Goal: Information Seeking & Learning: Learn about a topic

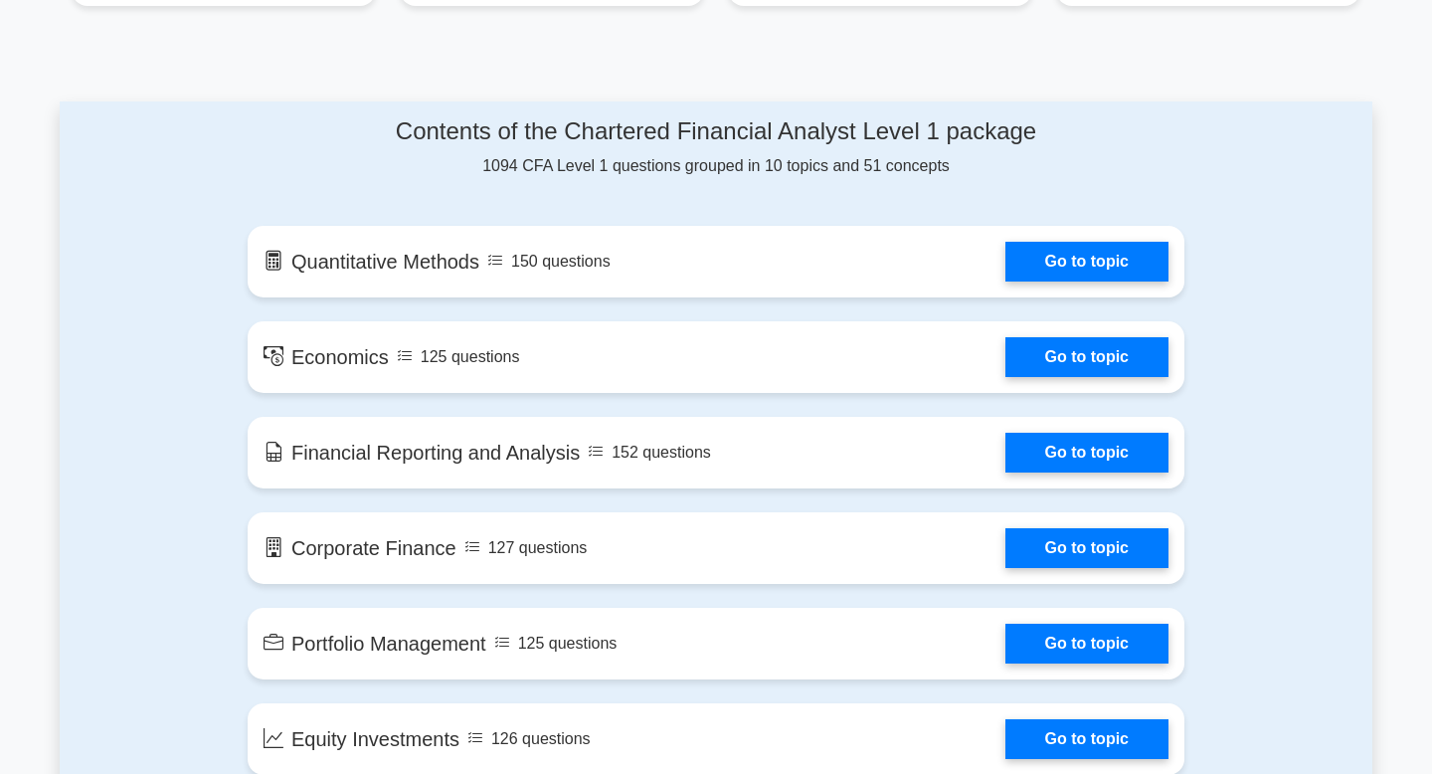
scroll to position [1007, 0]
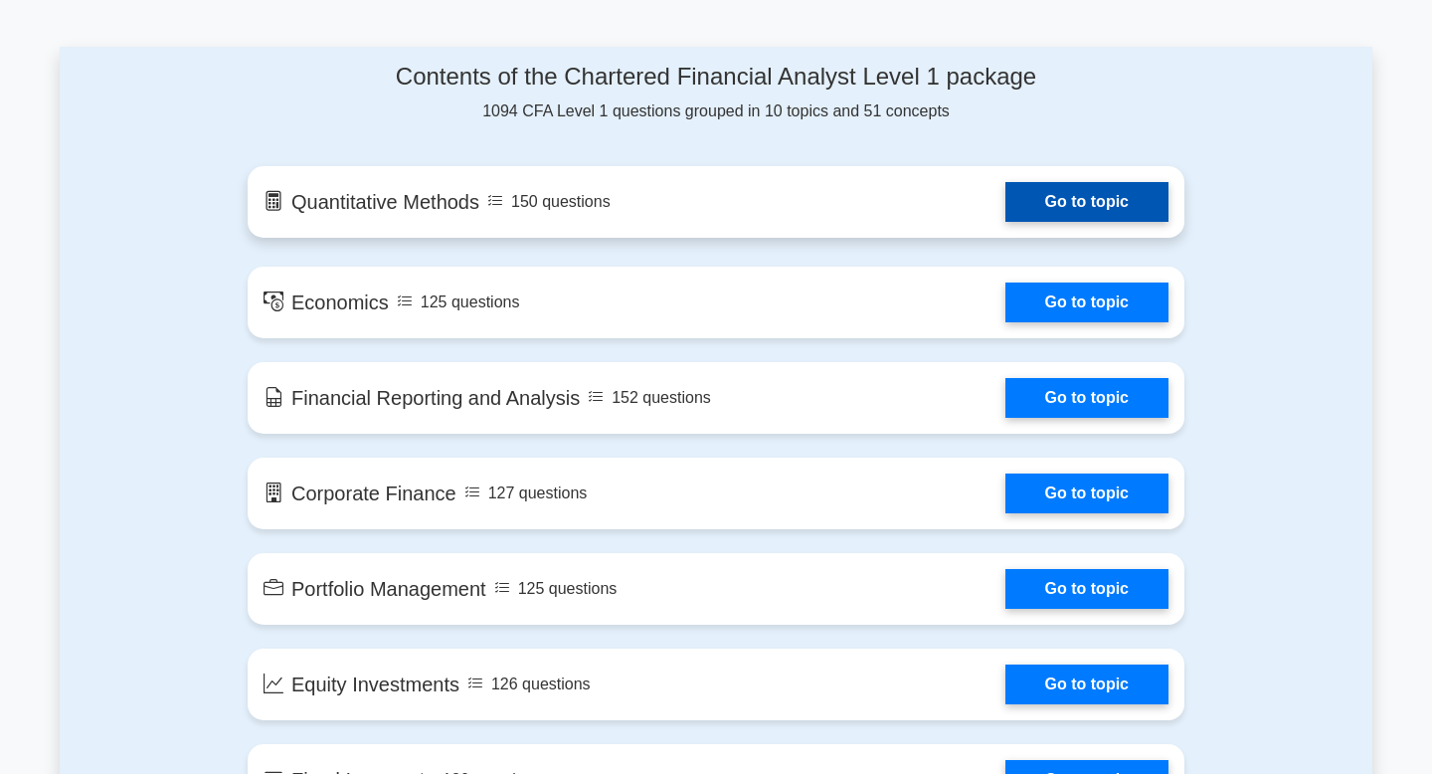
click at [1005, 208] on link "Go to topic" at bounding box center [1086, 202] width 163 height 40
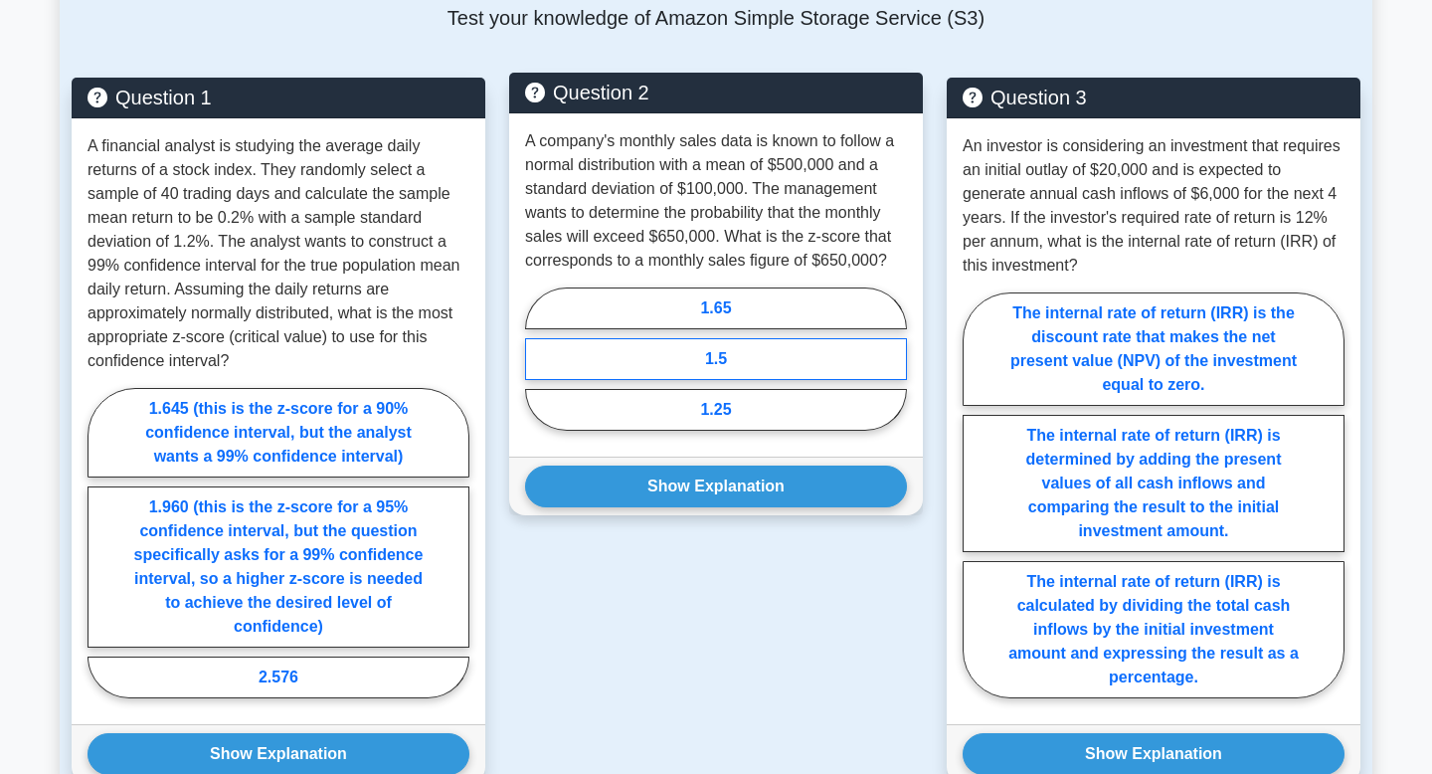
scroll to position [1342, 0]
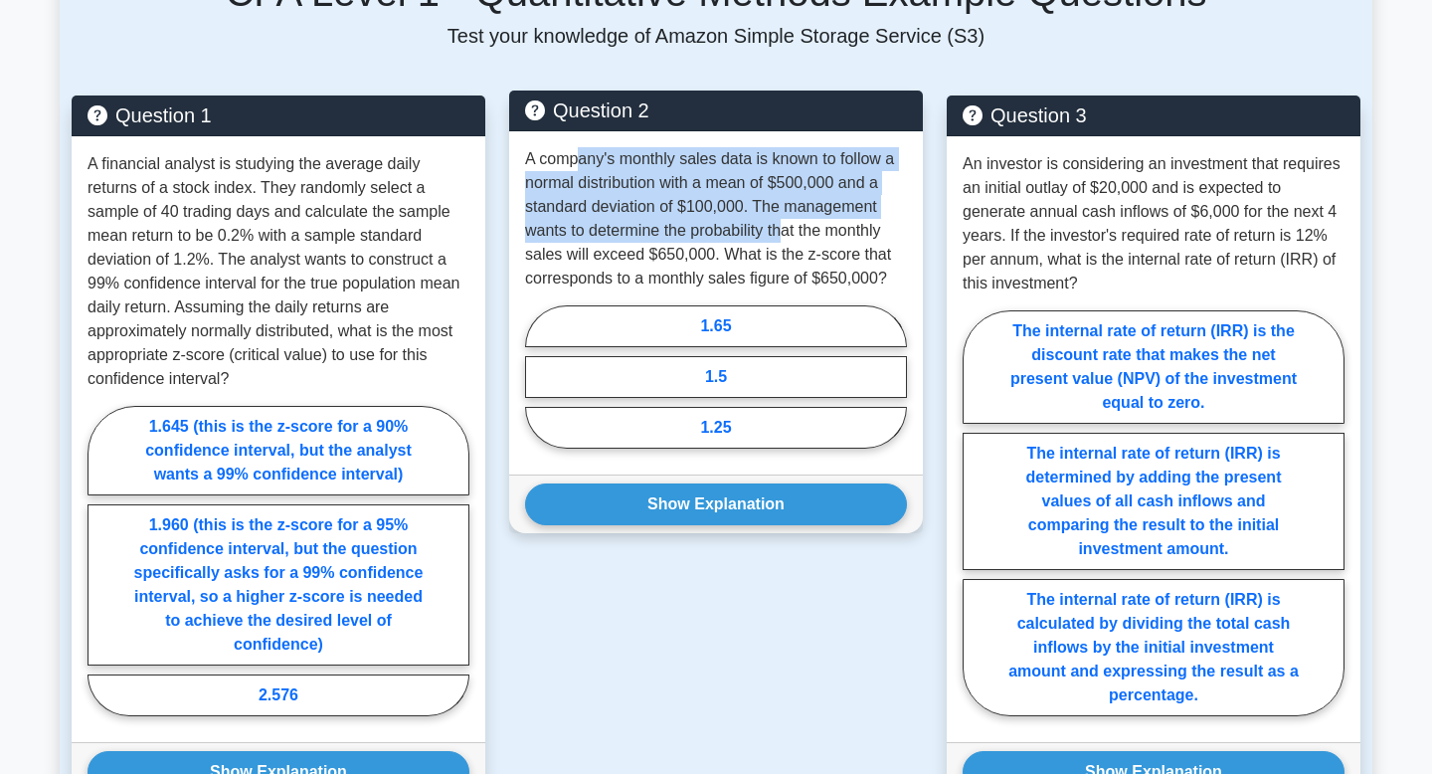
drag, startPoint x: 578, startPoint y: 163, endPoint x: 789, endPoint y: 229, distance: 221.7
click at [789, 229] on p "A company's monthly sales data is known to follow a normal distribution with a …" at bounding box center [716, 218] width 382 height 143
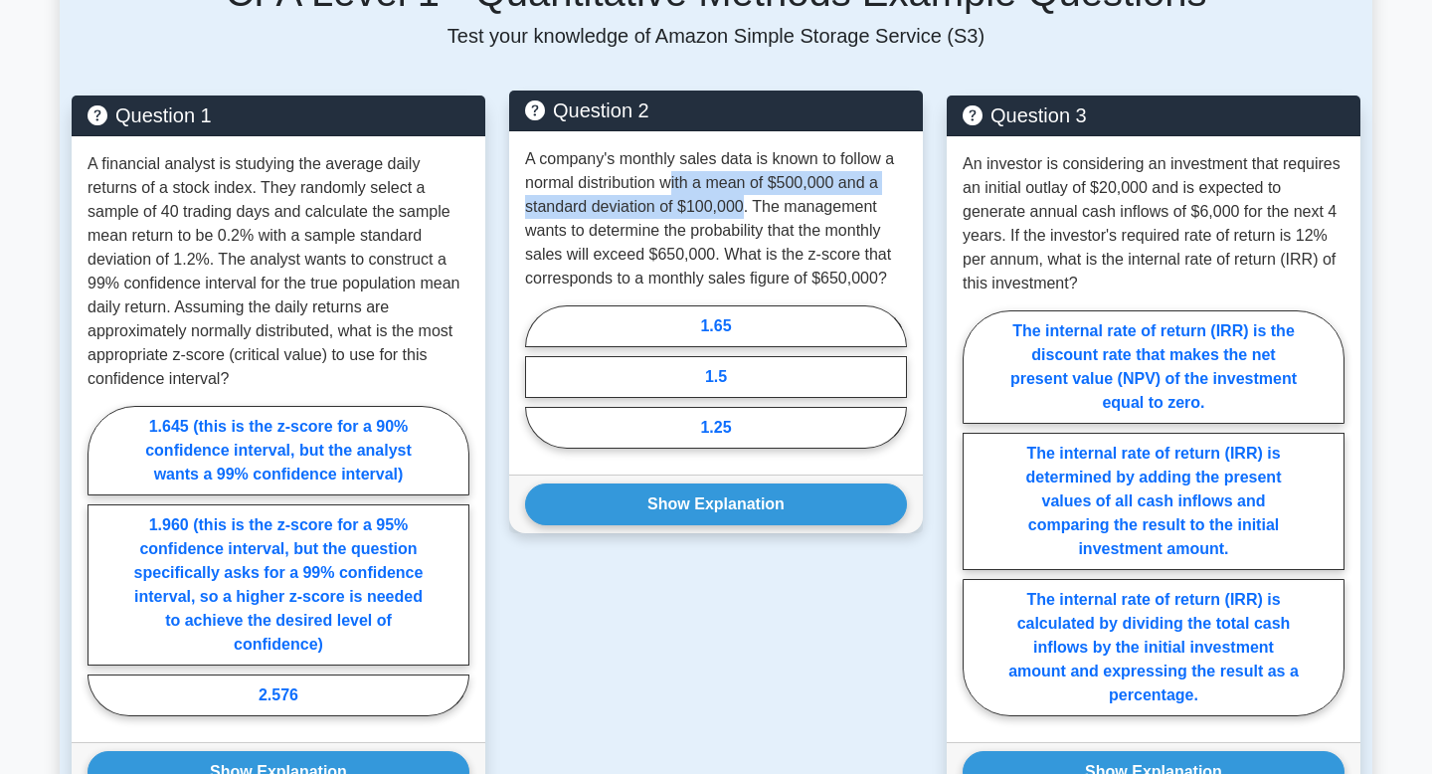
drag, startPoint x: 671, startPoint y: 186, endPoint x: 745, endPoint y: 210, distance: 77.3
click at [746, 211] on p "A company's monthly sales data is known to follow a normal distribution with a …" at bounding box center [716, 218] width 382 height 143
click at [745, 210] on p "A company's monthly sales data is known to follow a normal distribution with a …" at bounding box center [716, 218] width 382 height 143
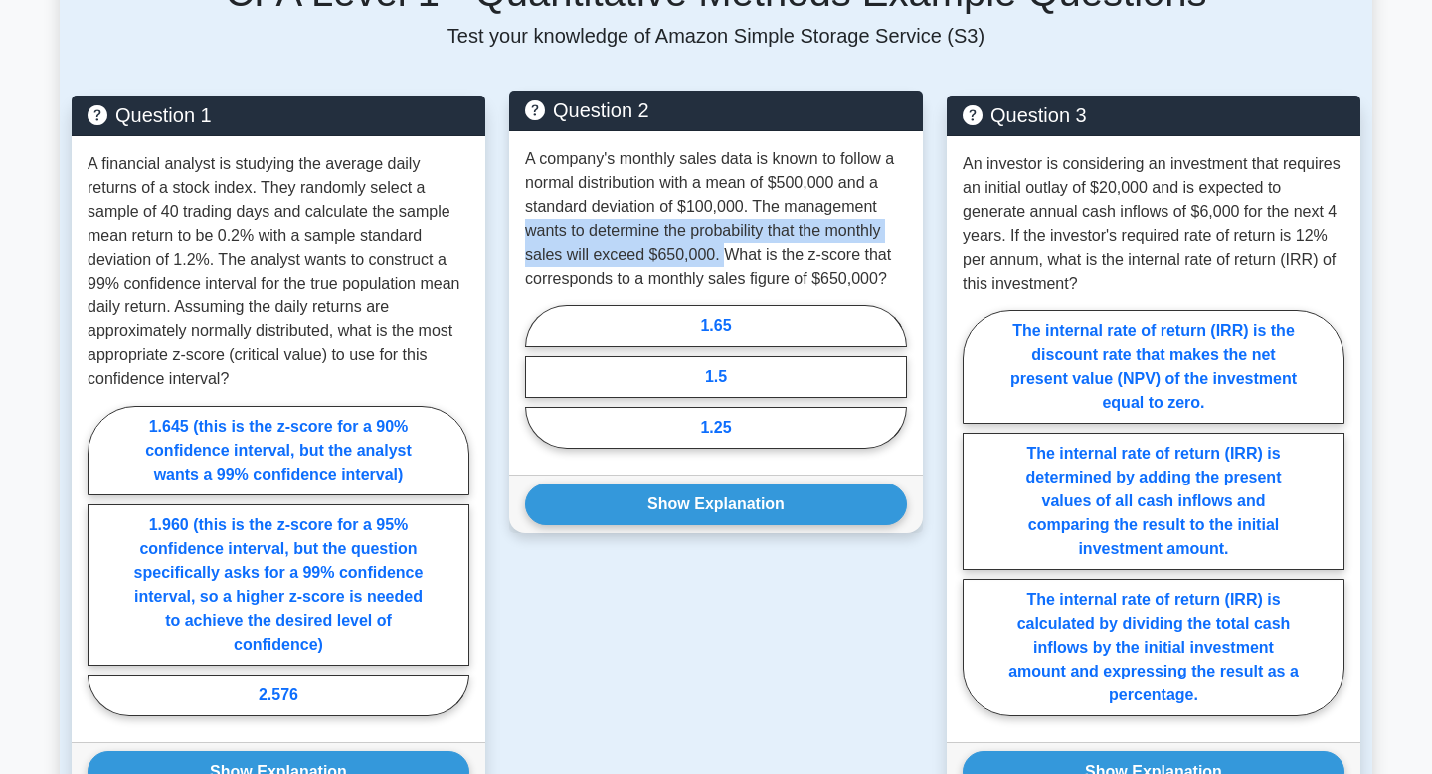
drag, startPoint x: 519, startPoint y: 230, endPoint x: 728, endPoint y: 254, distance: 210.2
click at [728, 254] on div "A company's monthly sales data is known to follow a normal distribution with a …" at bounding box center [716, 302] width 414 height 343
click at [728, 254] on p "A company's monthly sales data is known to follow a normal distribution with a …" at bounding box center [716, 218] width 382 height 143
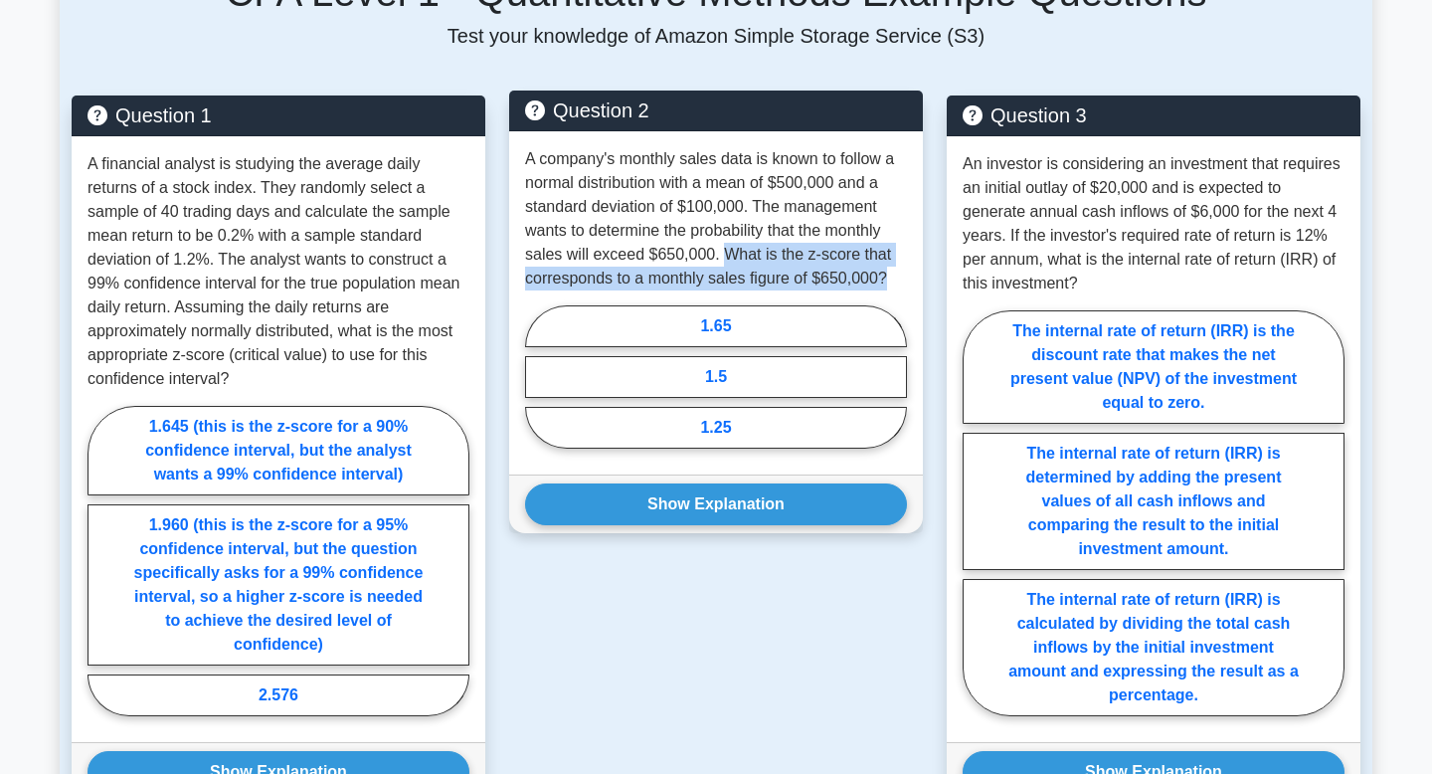
drag, startPoint x: 728, startPoint y: 254, endPoint x: 905, endPoint y: 285, distance: 179.8
click at [905, 285] on p "A company's monthly sales data is known to follow a normal distribution with a …" at bounding box center [716, 218] width 382 height 143
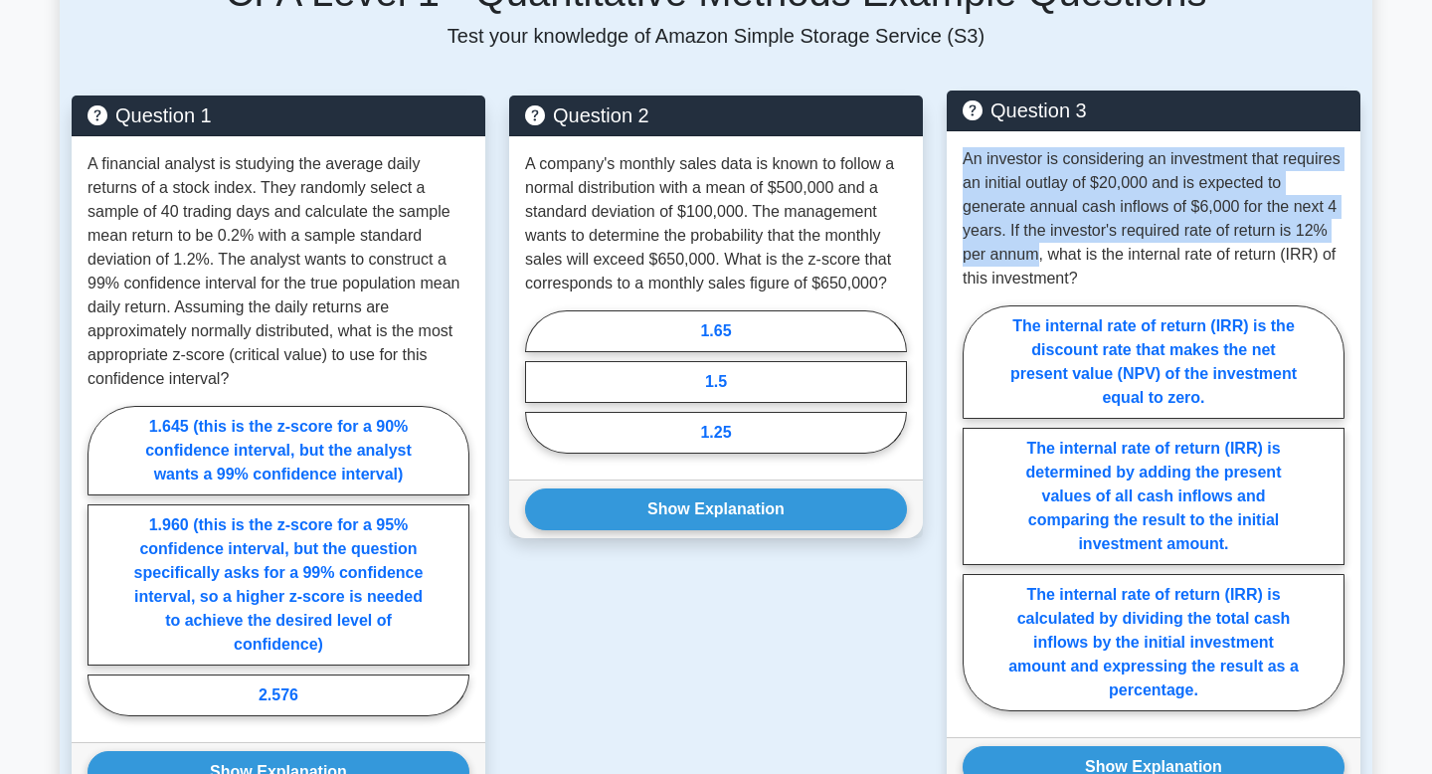
drag, startPoint x: 955, startPoint y: 156, endPoint x: 1034, endPoint y: 259, distance: 129.9
click at [1035, 259] on div "An investor is considering an investment that requires an initial outlay of $20…" at bounding box center [1154, 433] width 414 height 605
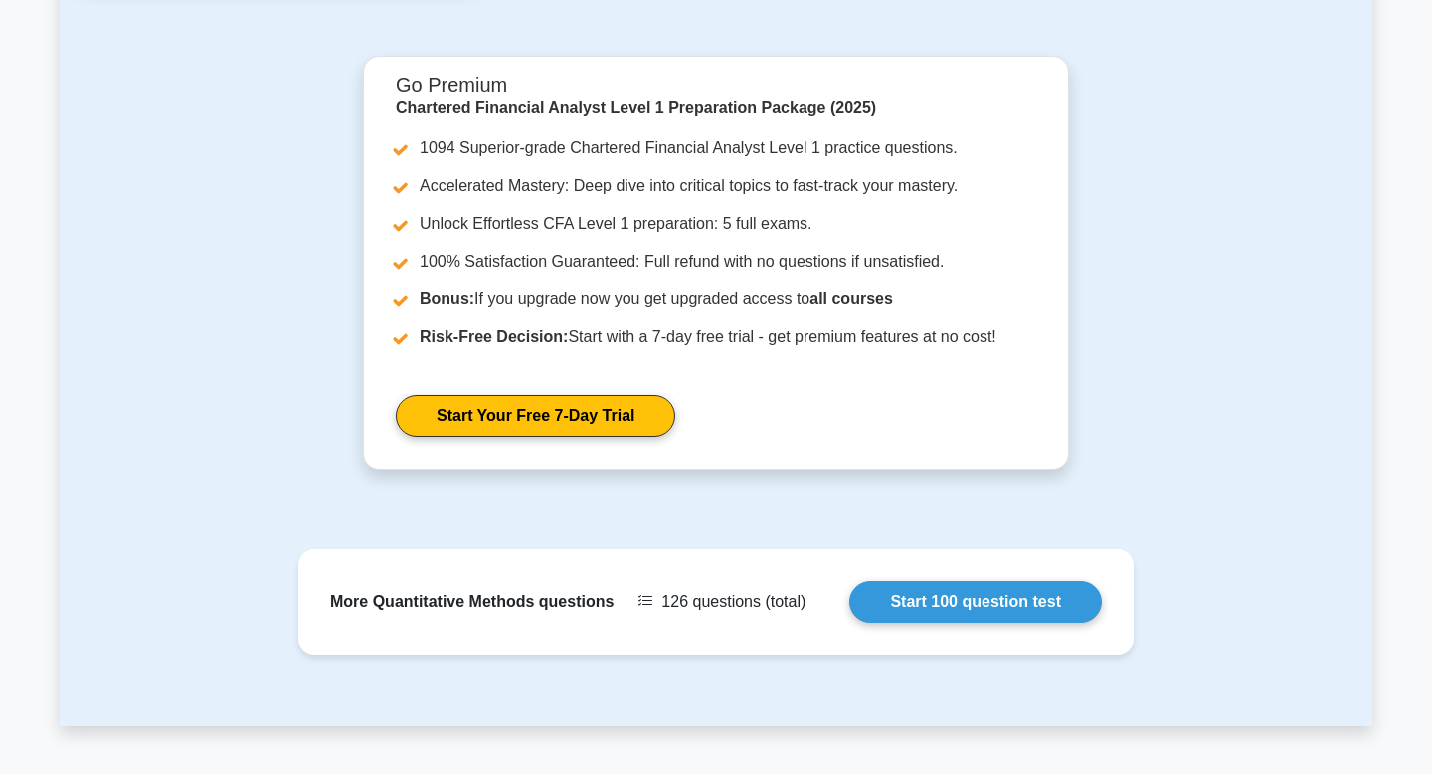
scroll to position [2176, 0]
